Goal: Task Accomplishment & Management: Manage account settings

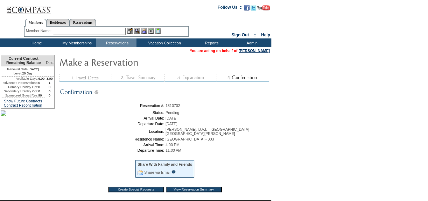
scroll to position [31, 0]
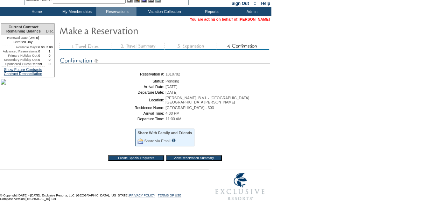
click at [250, 19] on link "[PERSON_NAME]" at bounding box center [253, 19] width 31 height 4
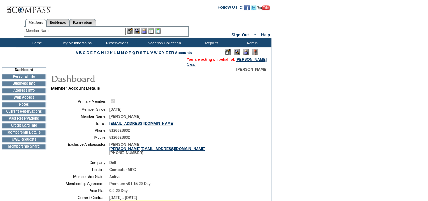
click at [39, 112] on td "Current Reservations" at bounding box center [24, 112] width 44 height 6
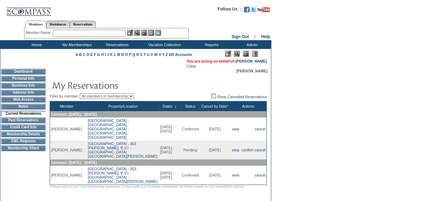
click at [117, 30] on input "text" at bounding box center [89, 33] width 73 height 7
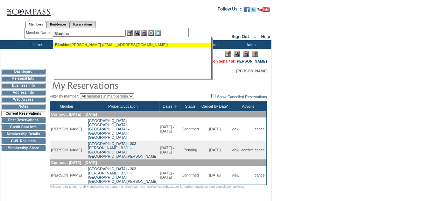
click at [103, 43] on div "Blackloc k, Barbara (bjblacklock@gmail.com)" at bounding box center [132, 45] width 154 height 4
type input "Blacklock, Barbara (bjblacklock@gmail.com)"
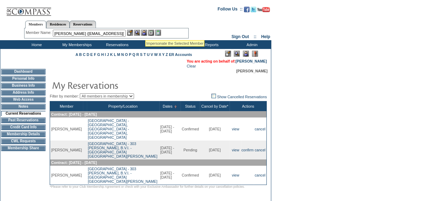
click at [145, 31] on img at bounding box center [144, 33] width 6 height 6
click at [137, 31] on img at bounding box center [137, 33] width 6 height 6
